Goal: Obtain resource: Obtain resource

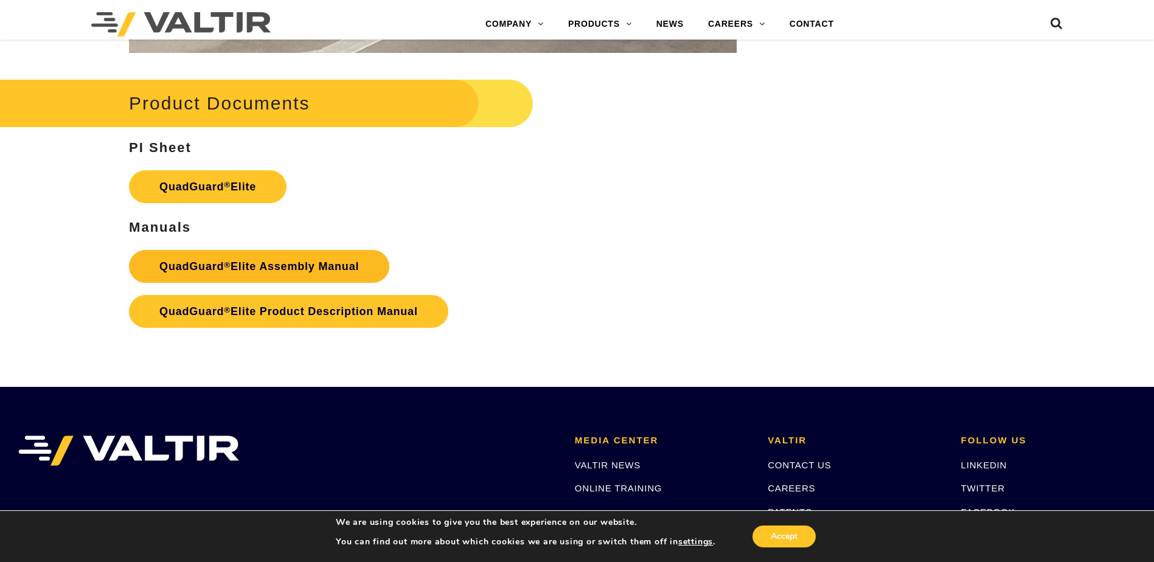
scroll to position [2128, 0]
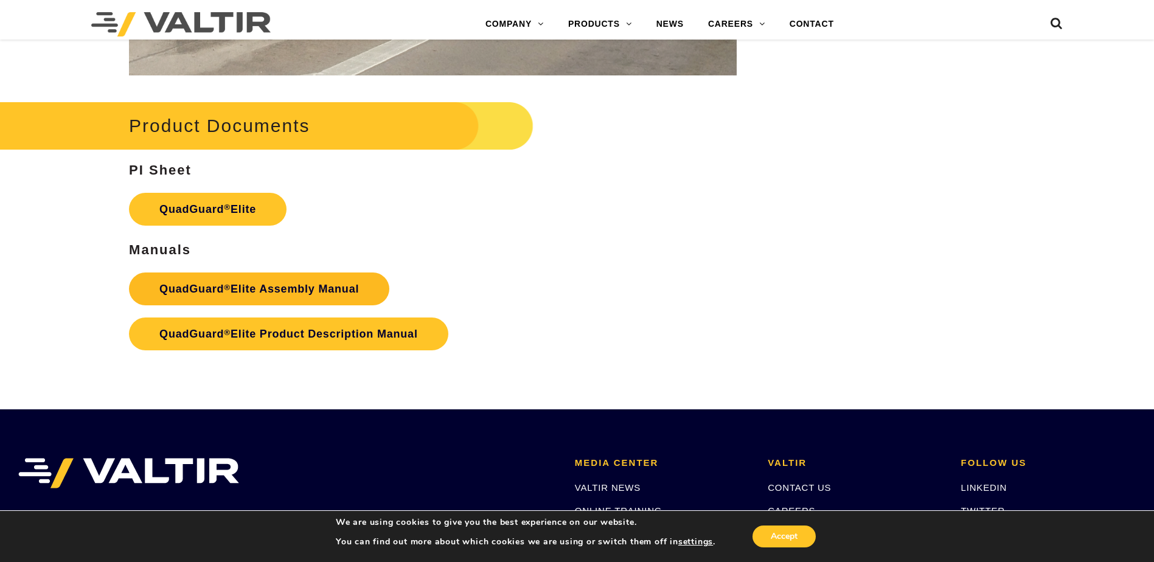
click at [269, 288] on link "QuadGuard ® Elite Assembly Manual" at bounding box center [259, 288] width 260 height 33
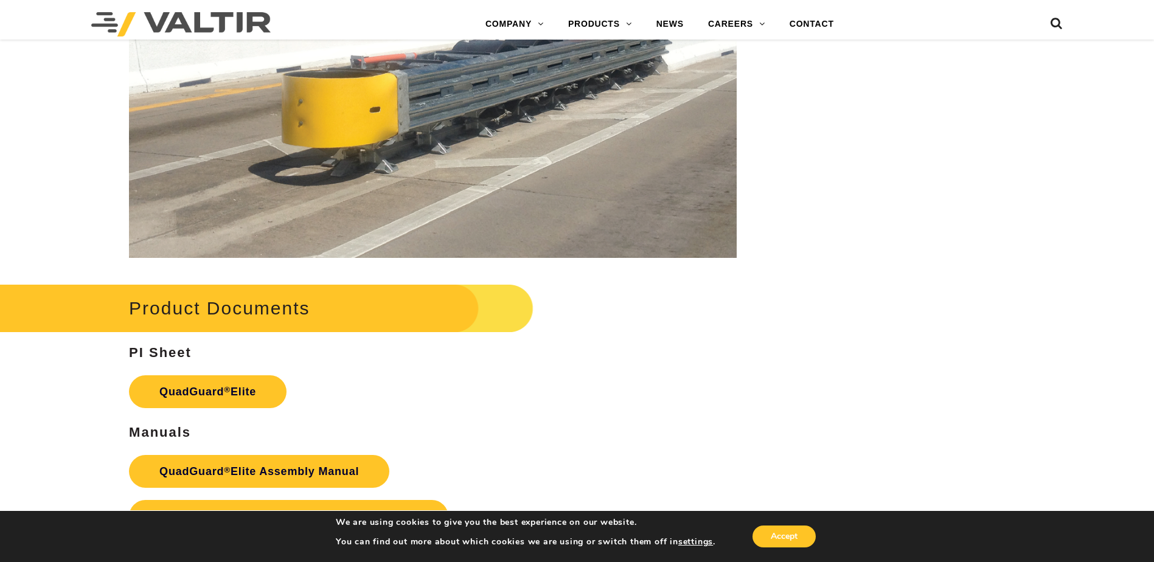
scroll to position [2250, 0]
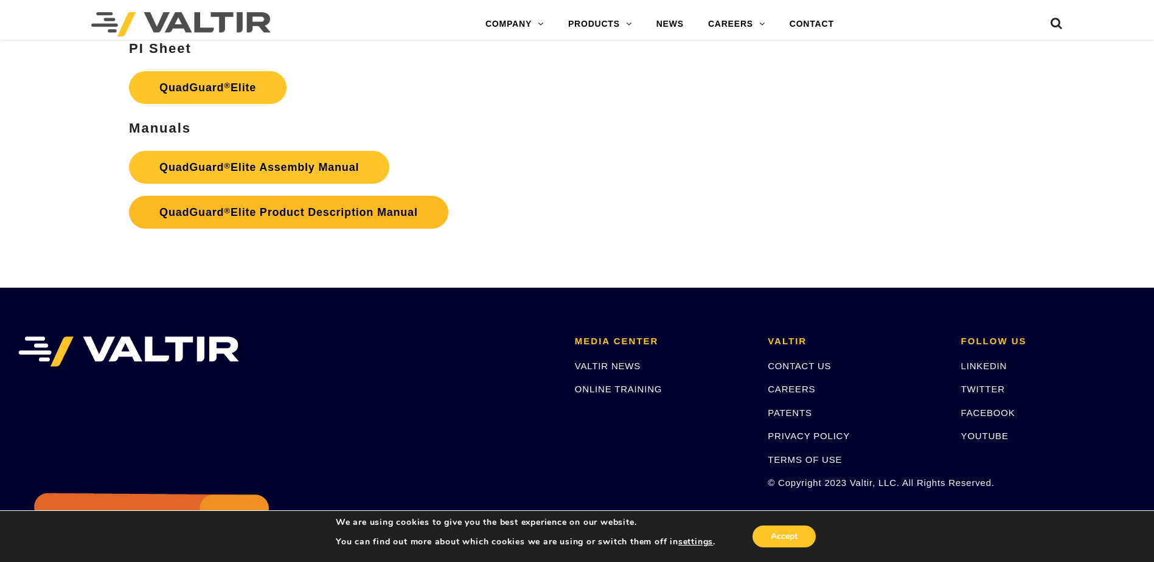
click at [265, 215] on link "QuadGuard ® Elite Product Description Manual" at bounding box center [288, 212] width 319 height 33
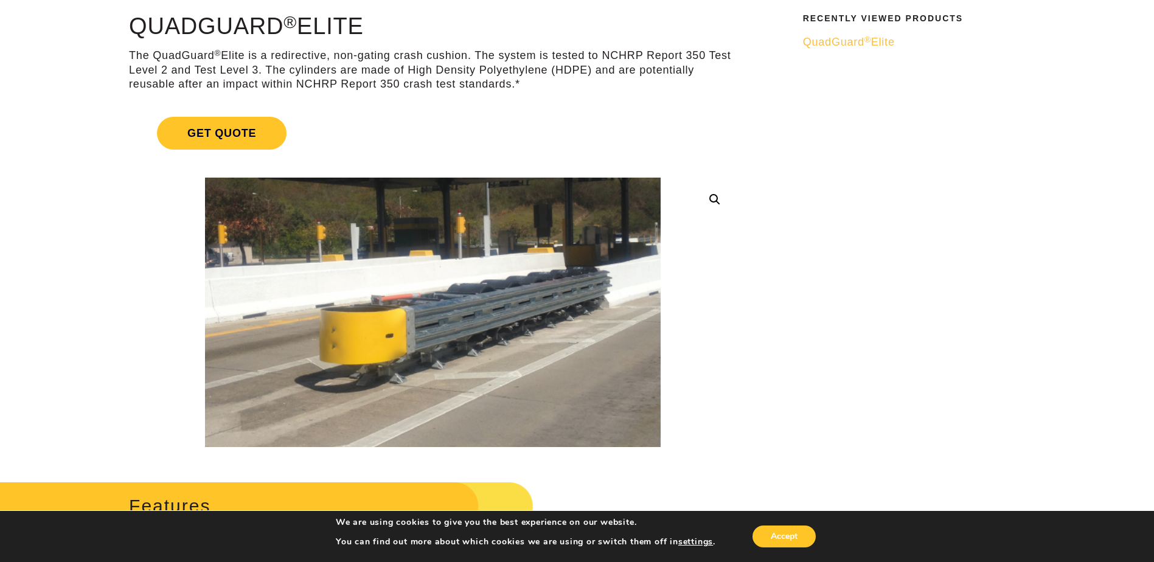
scroll to position [122, 0]
